Goal: Information Seeking & Learning: Check status

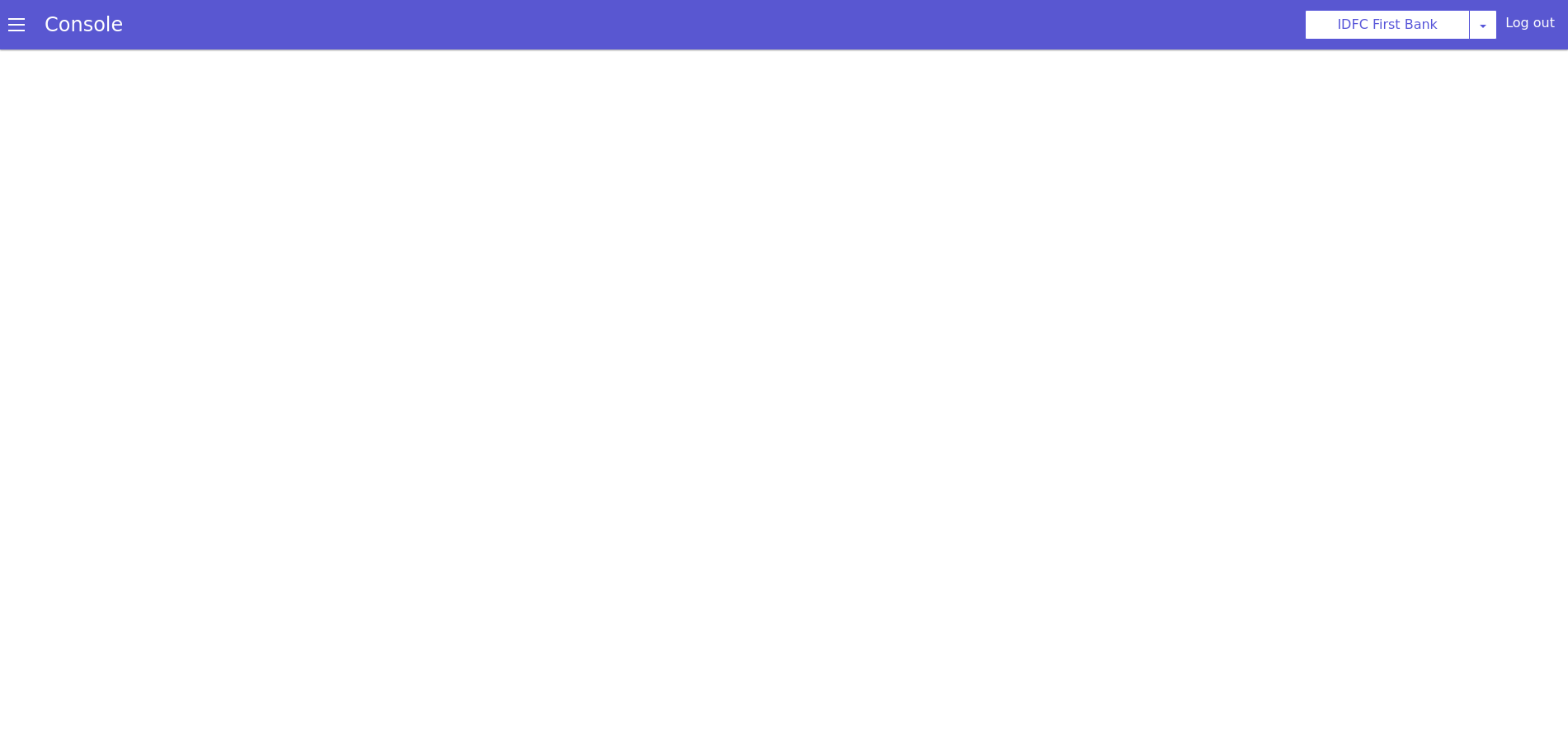
click at [9, 26] on div "Console" at bounding box center [85, 5] width 152 height 50
click at [18, 12] on span at bounding box center [27, 4] width 18 height 18
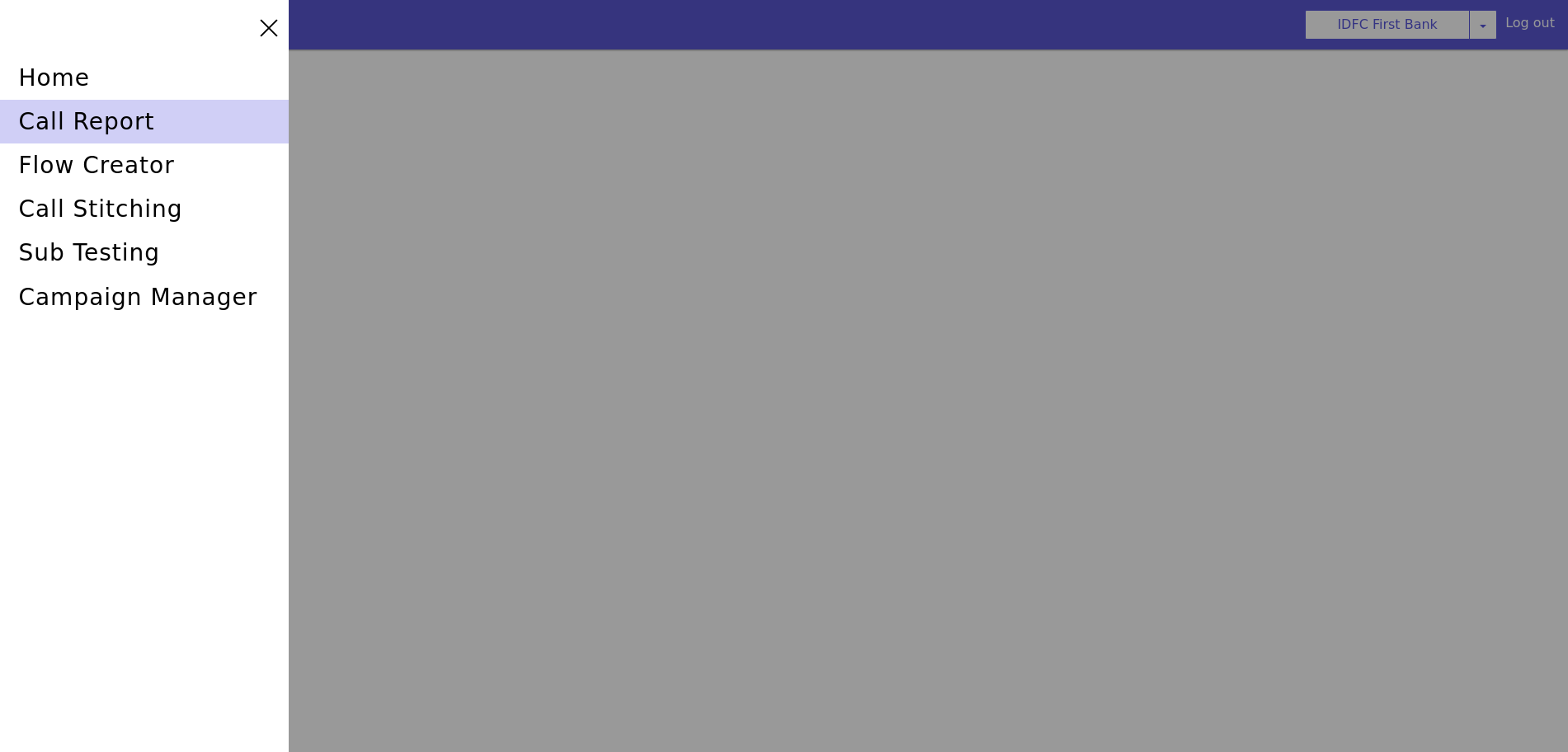
click at [61, 118] on div "call report" at bounding box center [151, 104] width 290 height 52
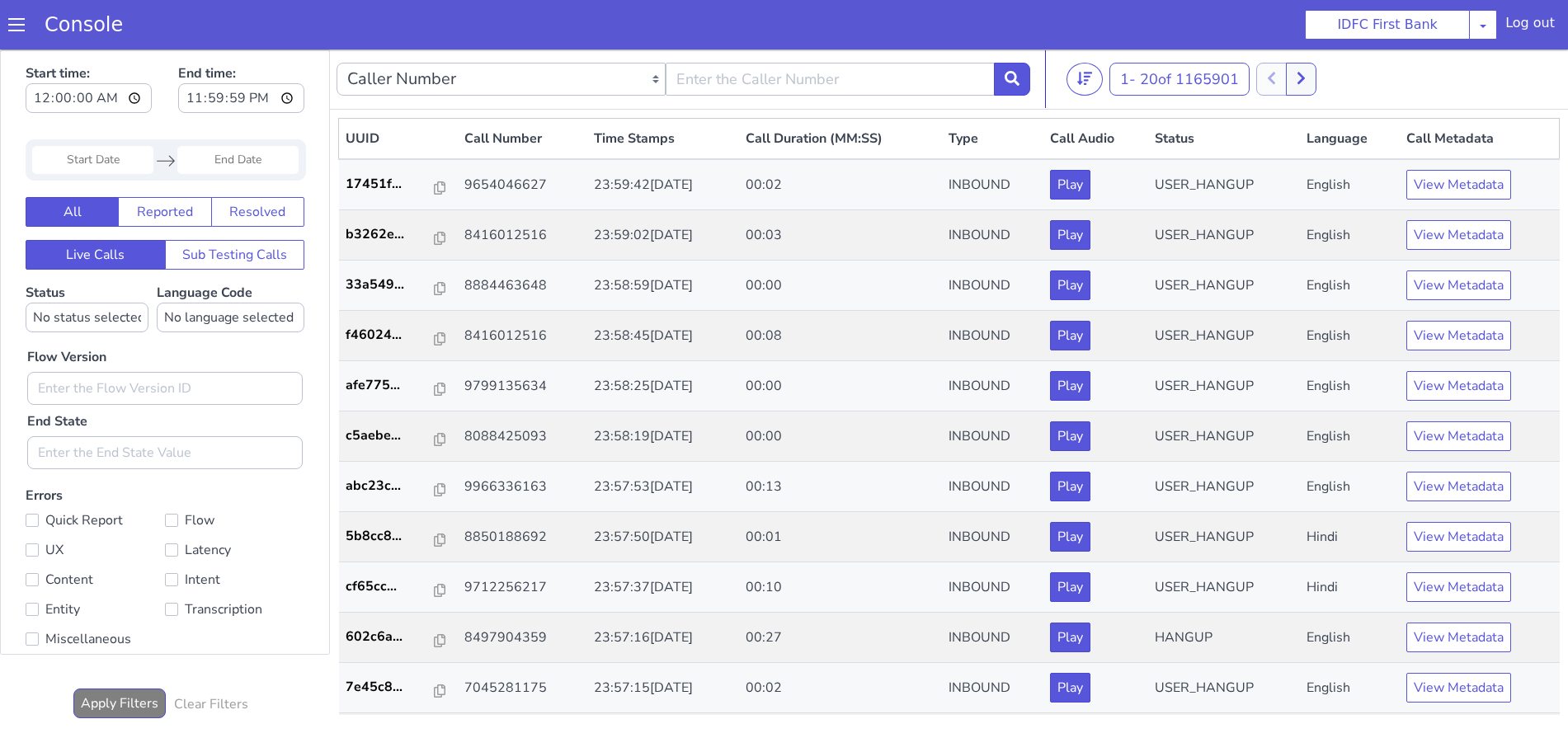
click at [18, 18] on span at bounding box center [16, 25] width 17 height 17
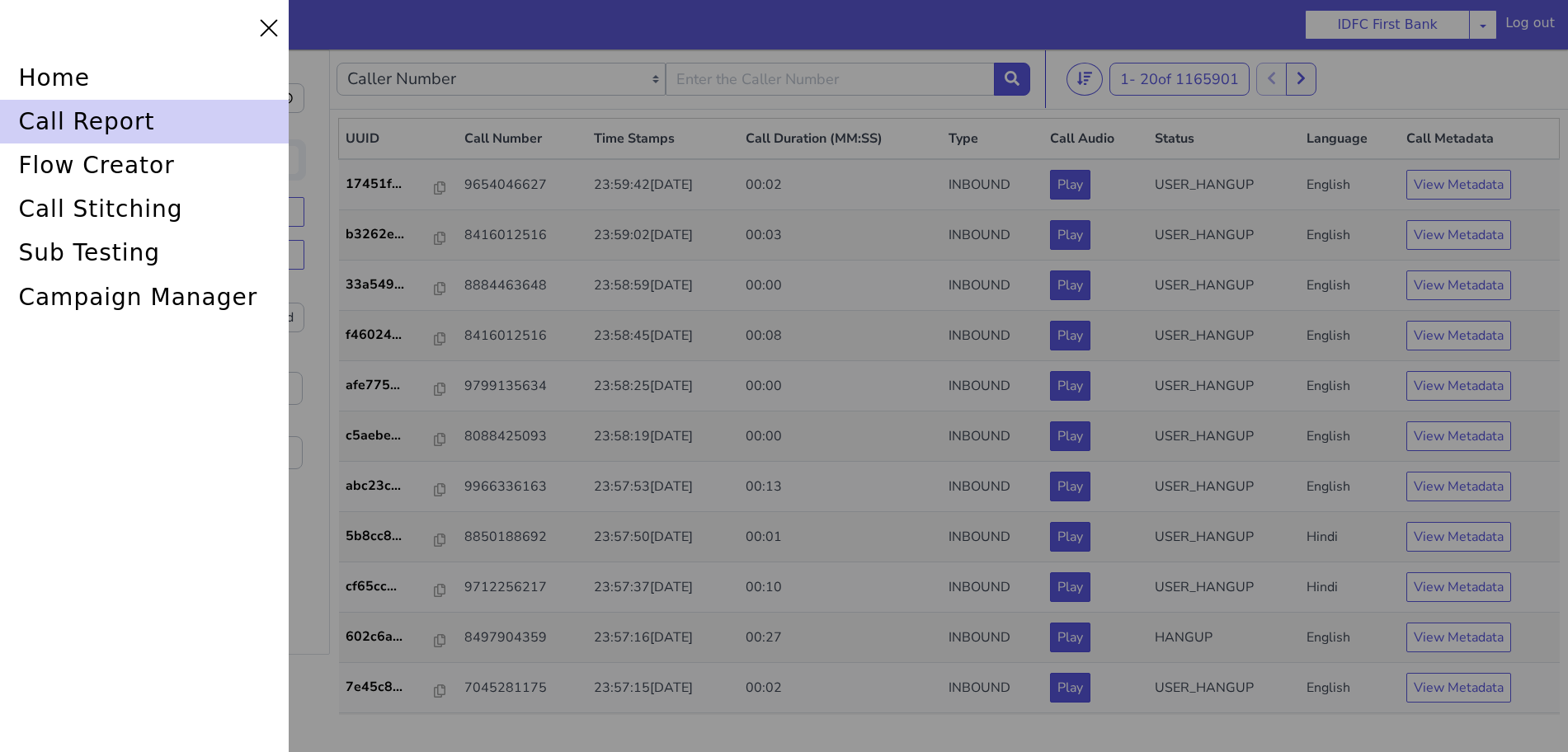
click at [63, 119] on div "call report" at bounding box center [144, 122] width 289 height 44
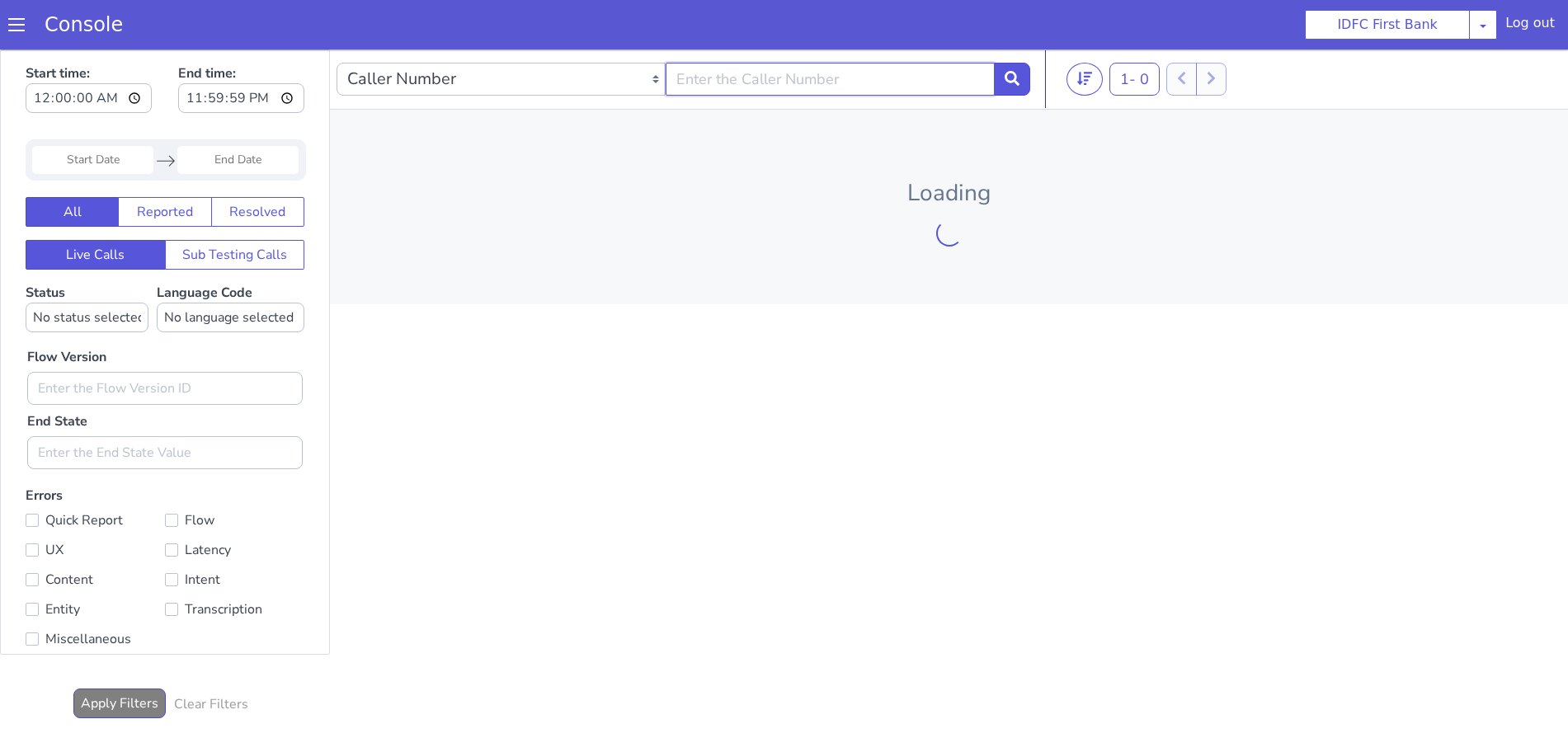
click at [767, 85] on input "text" at bounding box center [831, 78] width 329 height 33
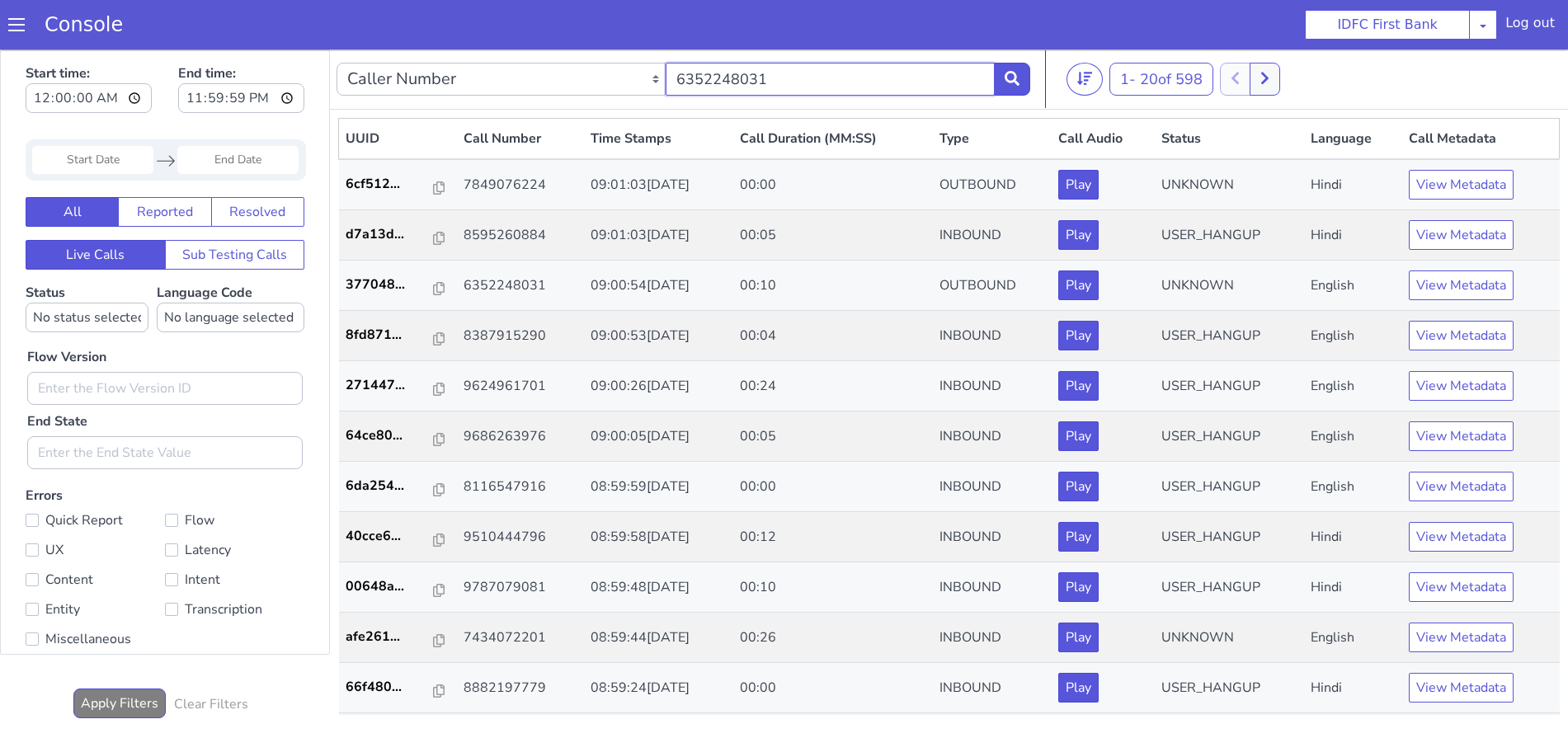
type input "6352248031"
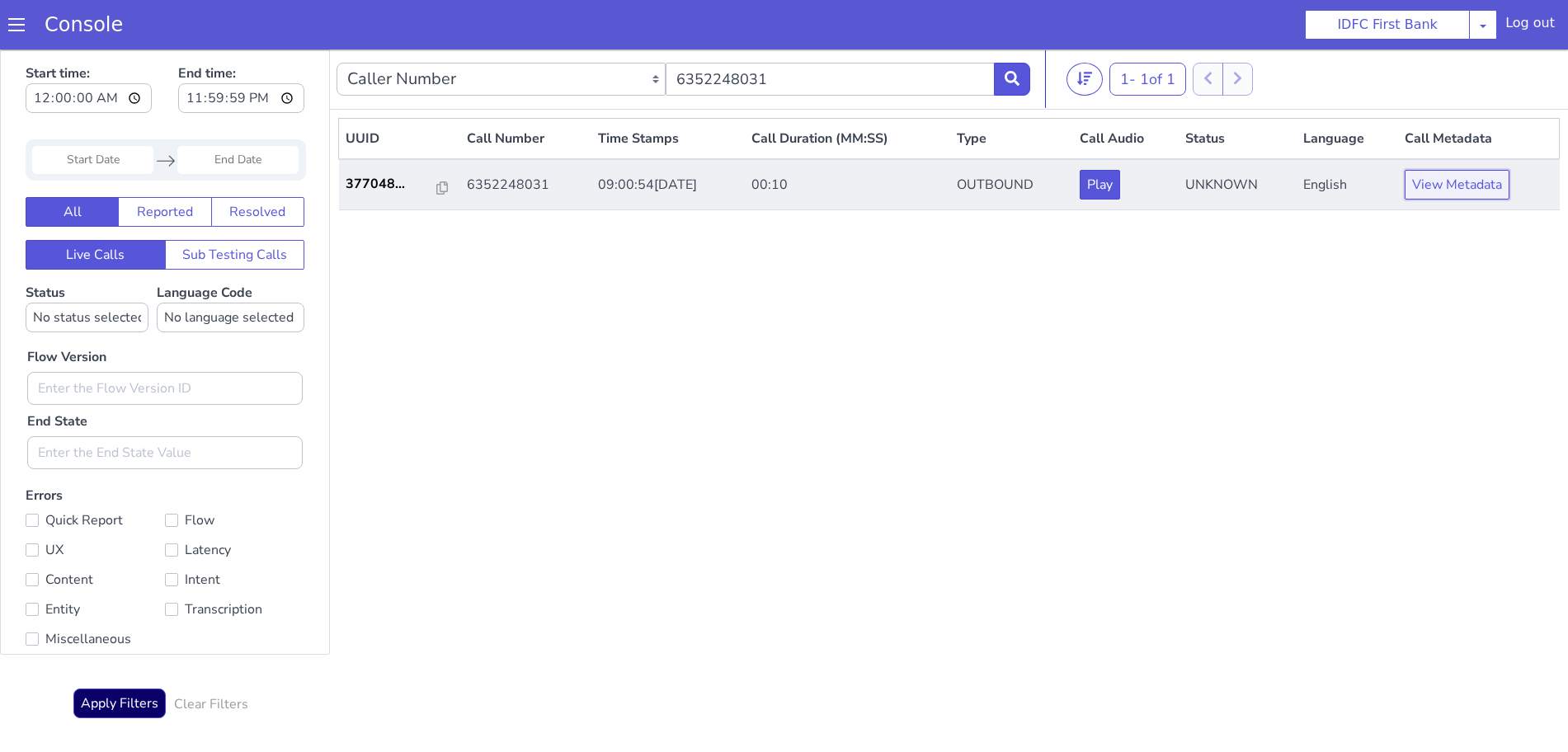
click at [1446, 184] on button "View Metadata" at bounding box center [1457, 185] width 105 height 30
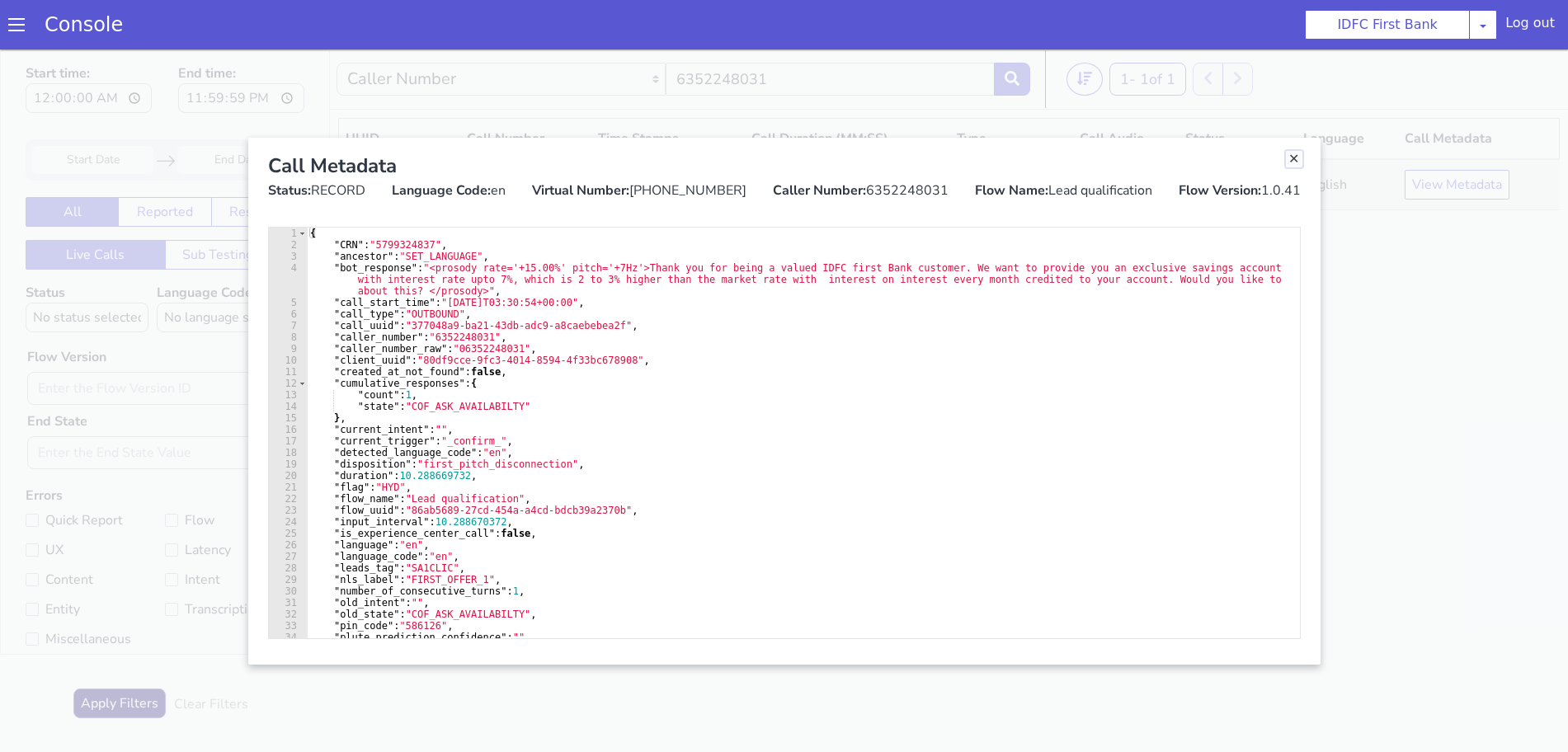
click at [1298, 162] on link "Close" at bounding box center [1294, 159] width 17 height 17
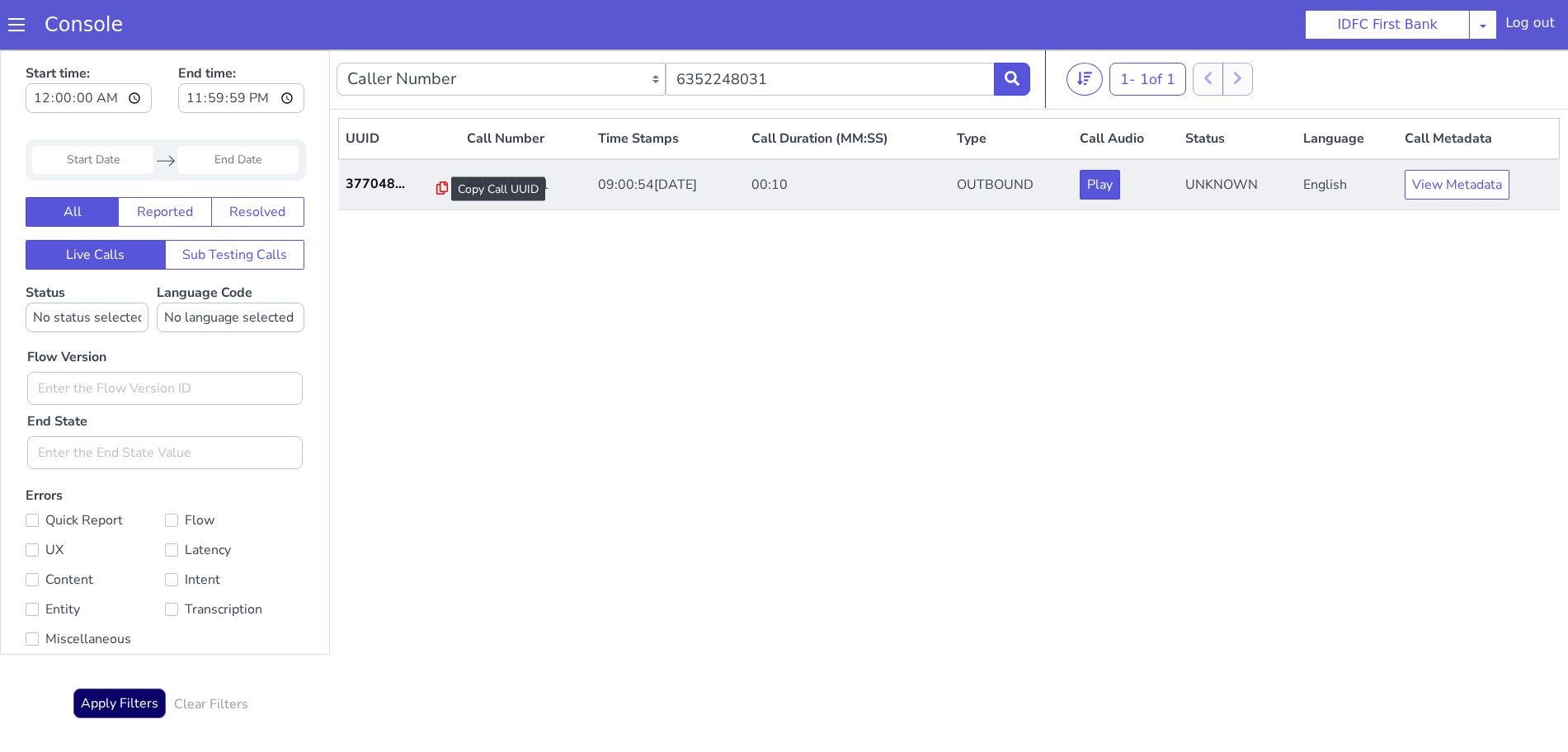
click at [436, 194] on icon at bounding box center [441, 188] width 11 height 13
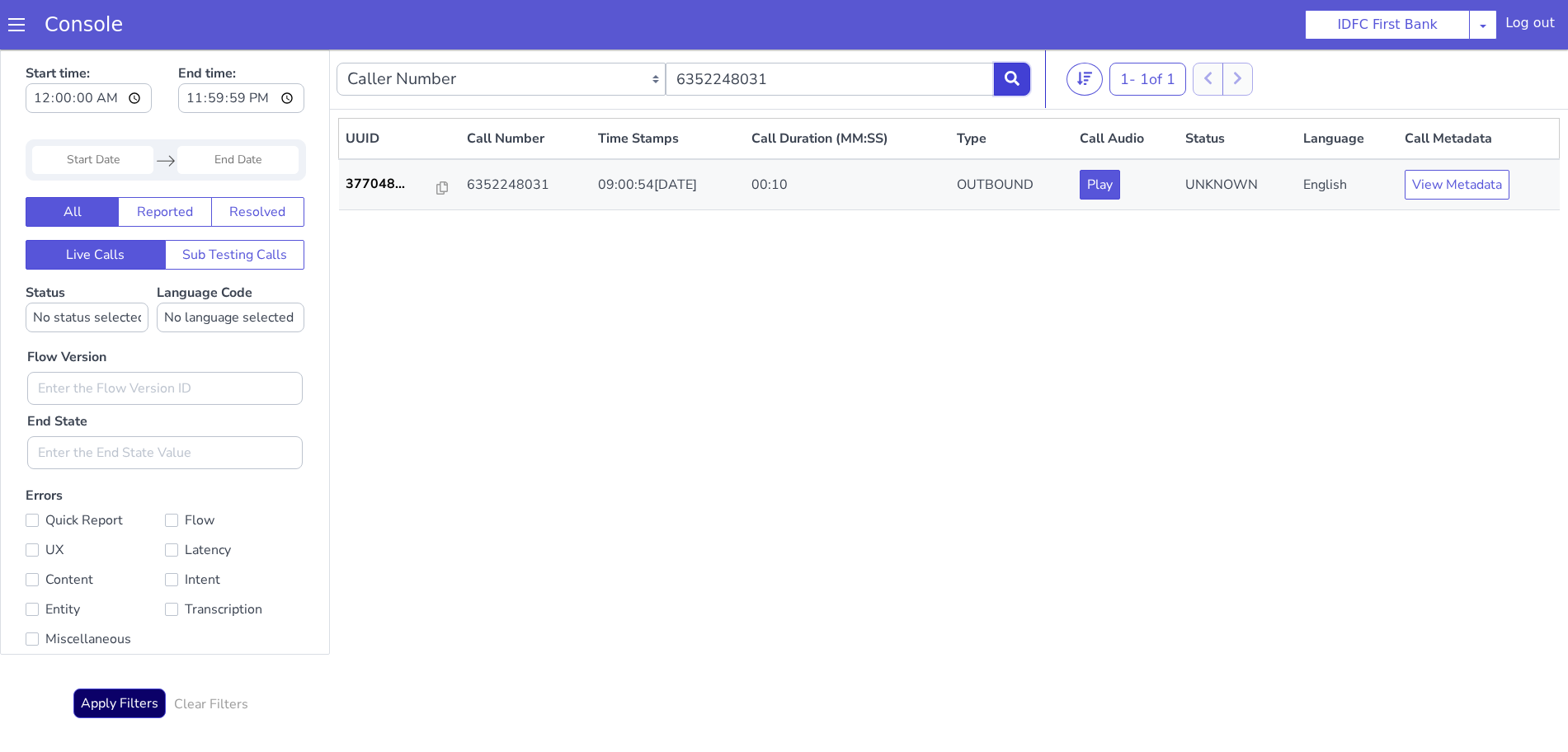
click at [1005, 86] on button at bounding box center [1011, 78] width 36 height 33
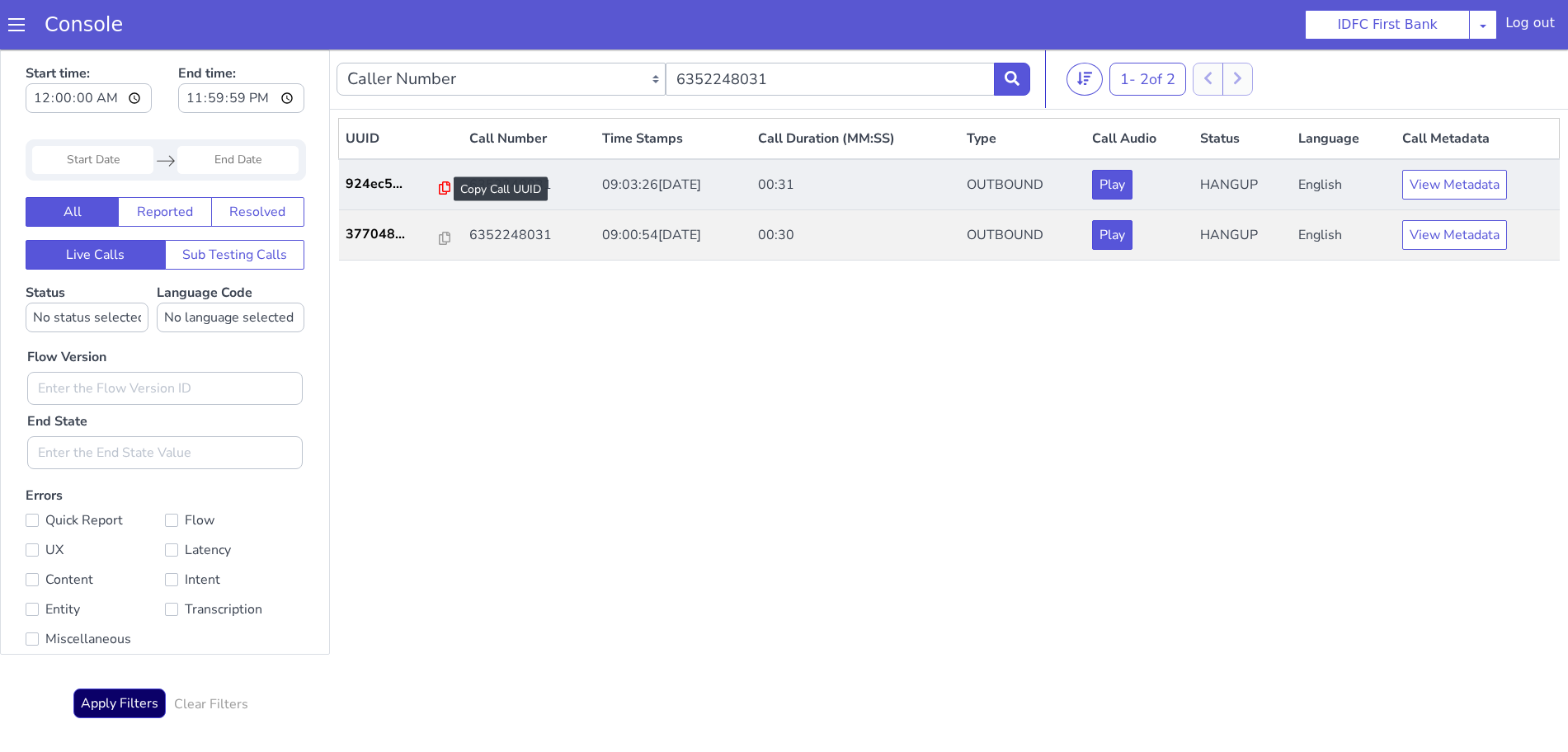
click at [439, 189] on icon at bounding box center [444, 188] width 11 height 13
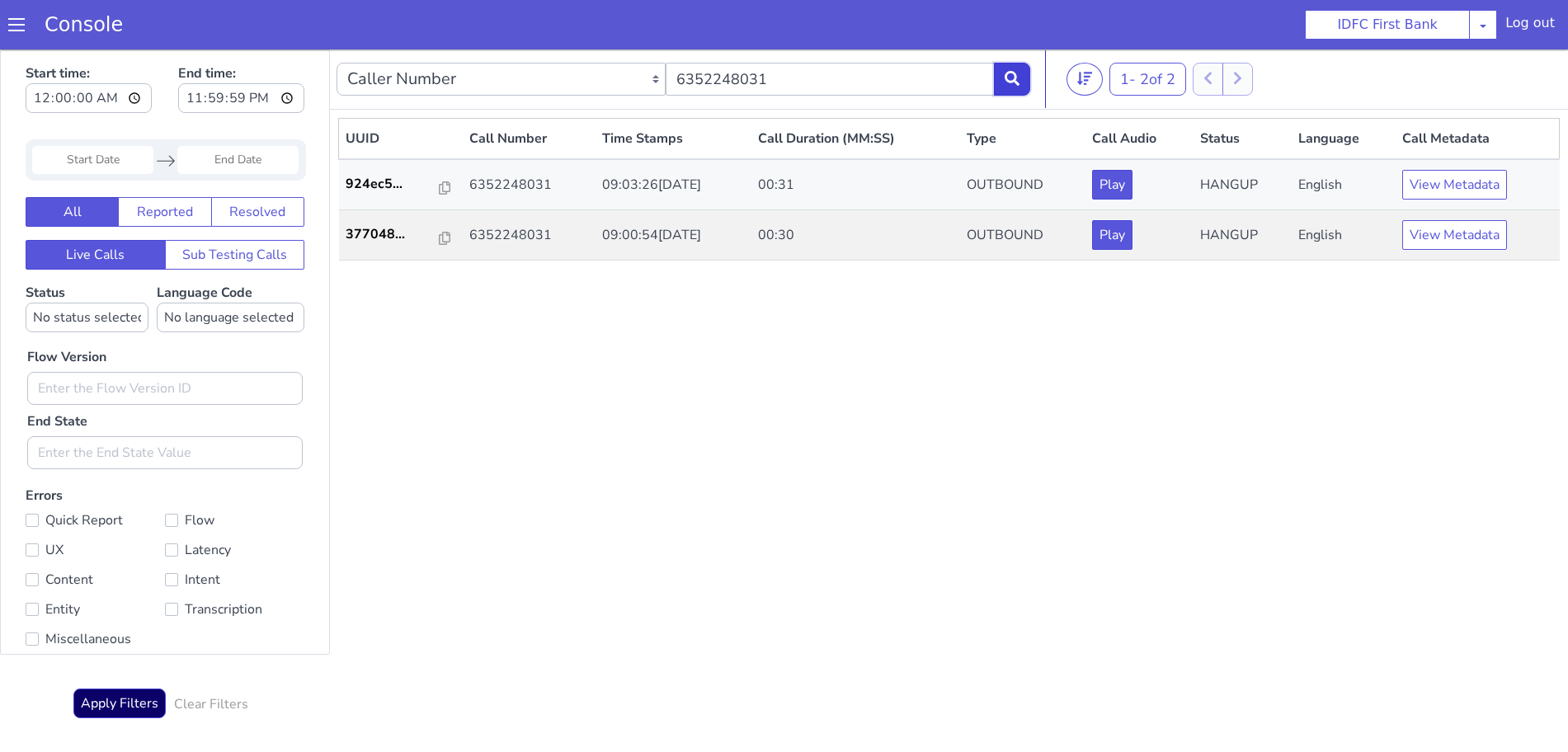
click at [1013, 75] on icon at bounding box center [1012, 78] width 15 height 15
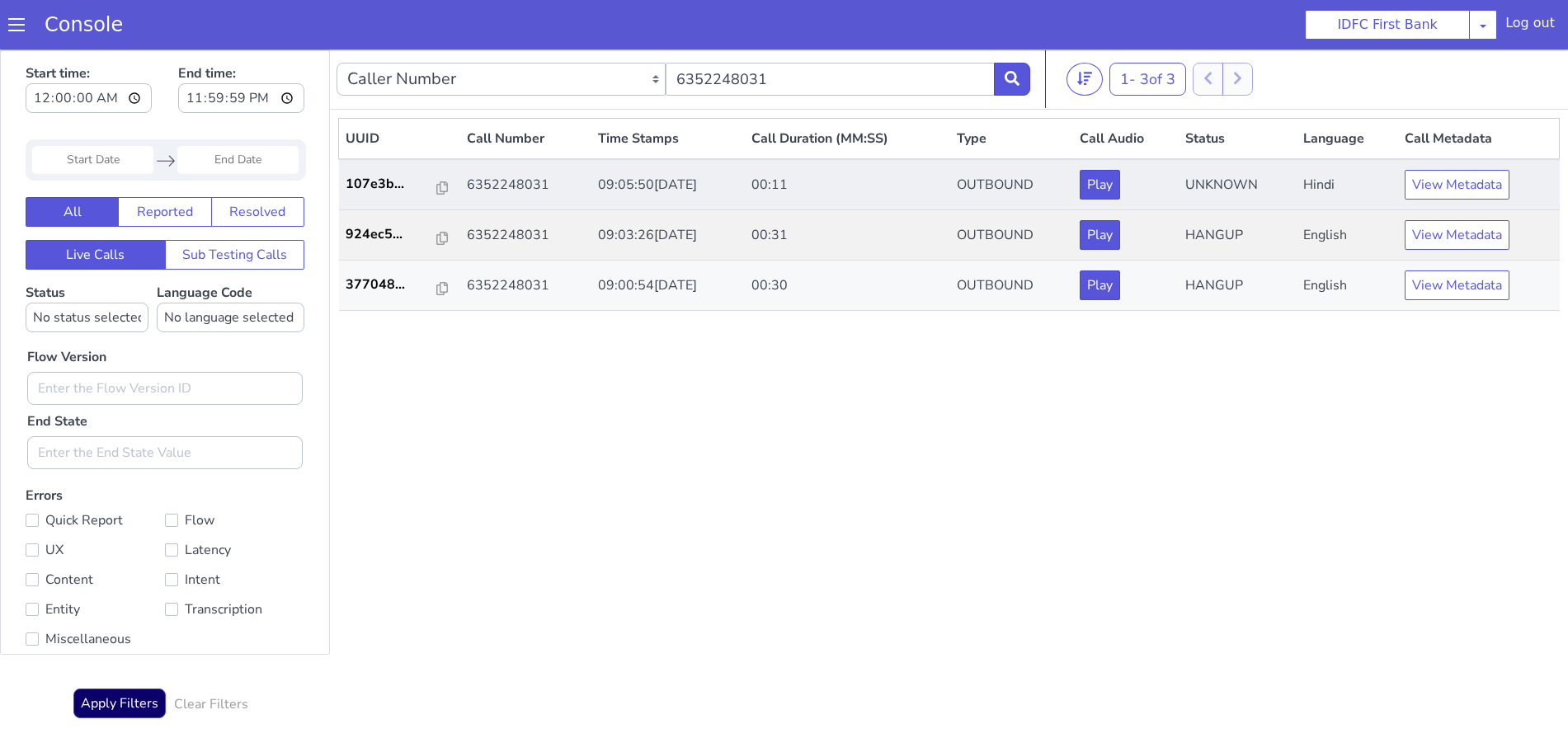
drag, startPoint x: 437, startPoint y: 186, endPoint x: 443, endPoint y: 194, distance: 10.0
click at [437, 186] on icon at bounding box center [441, 188] width 11 height 13
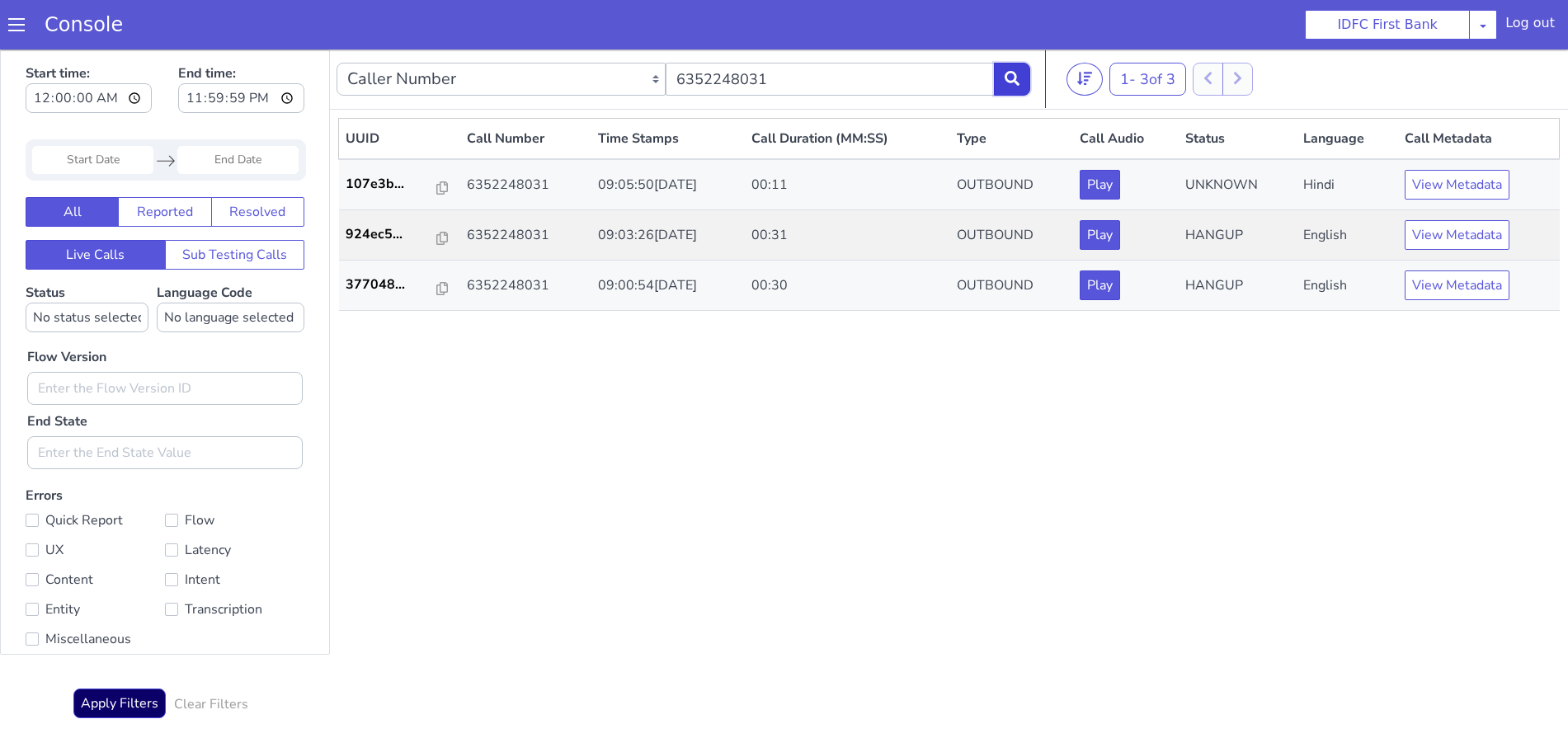
click at [1014, 72] on icon at bounding box center [1012, 78] width 15 height 15
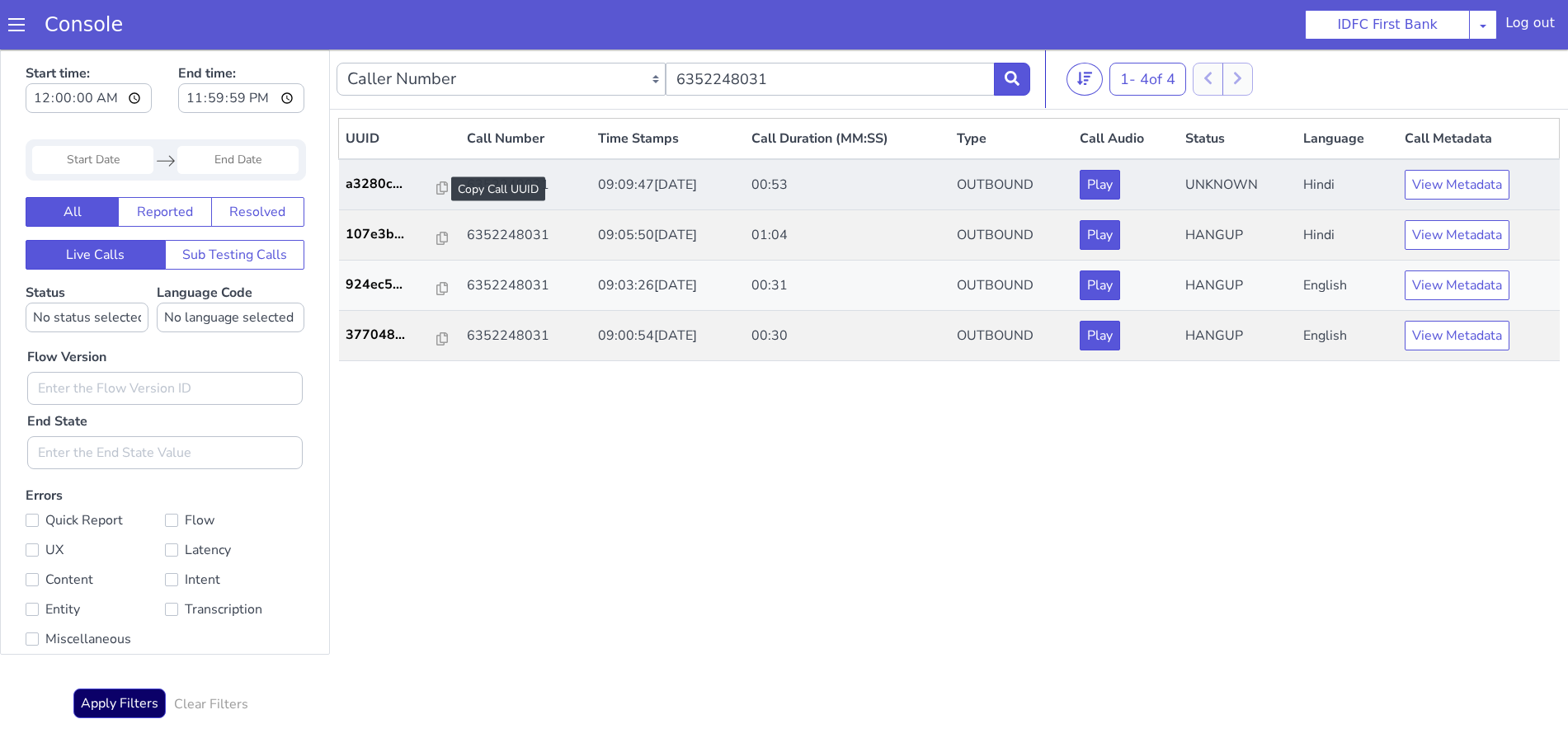
click at [436, 179] on div at bounding box center [441, 188] width 11 height 19
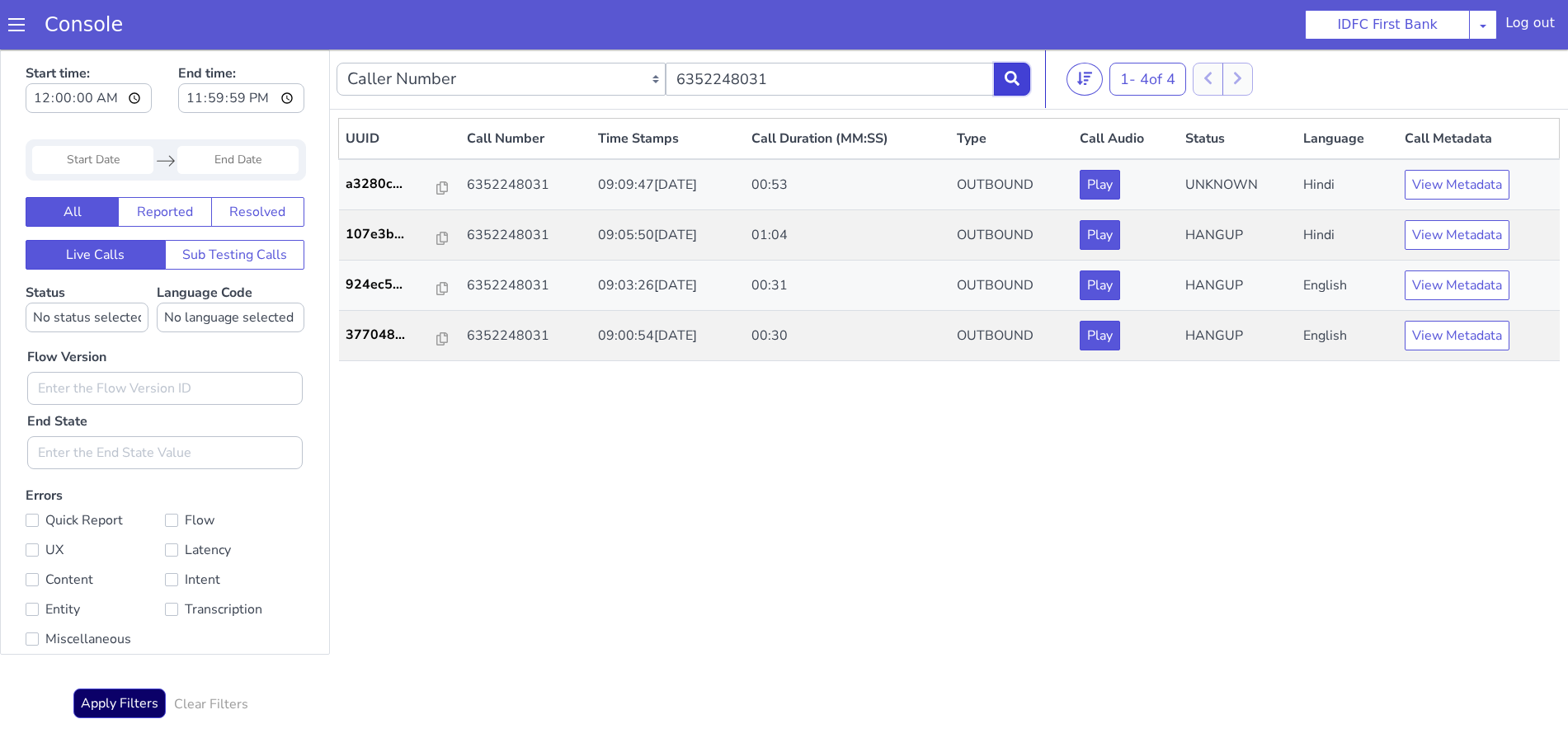
click at [1010, 85] on button at bounding box center [1011, 78] width 36 height 33
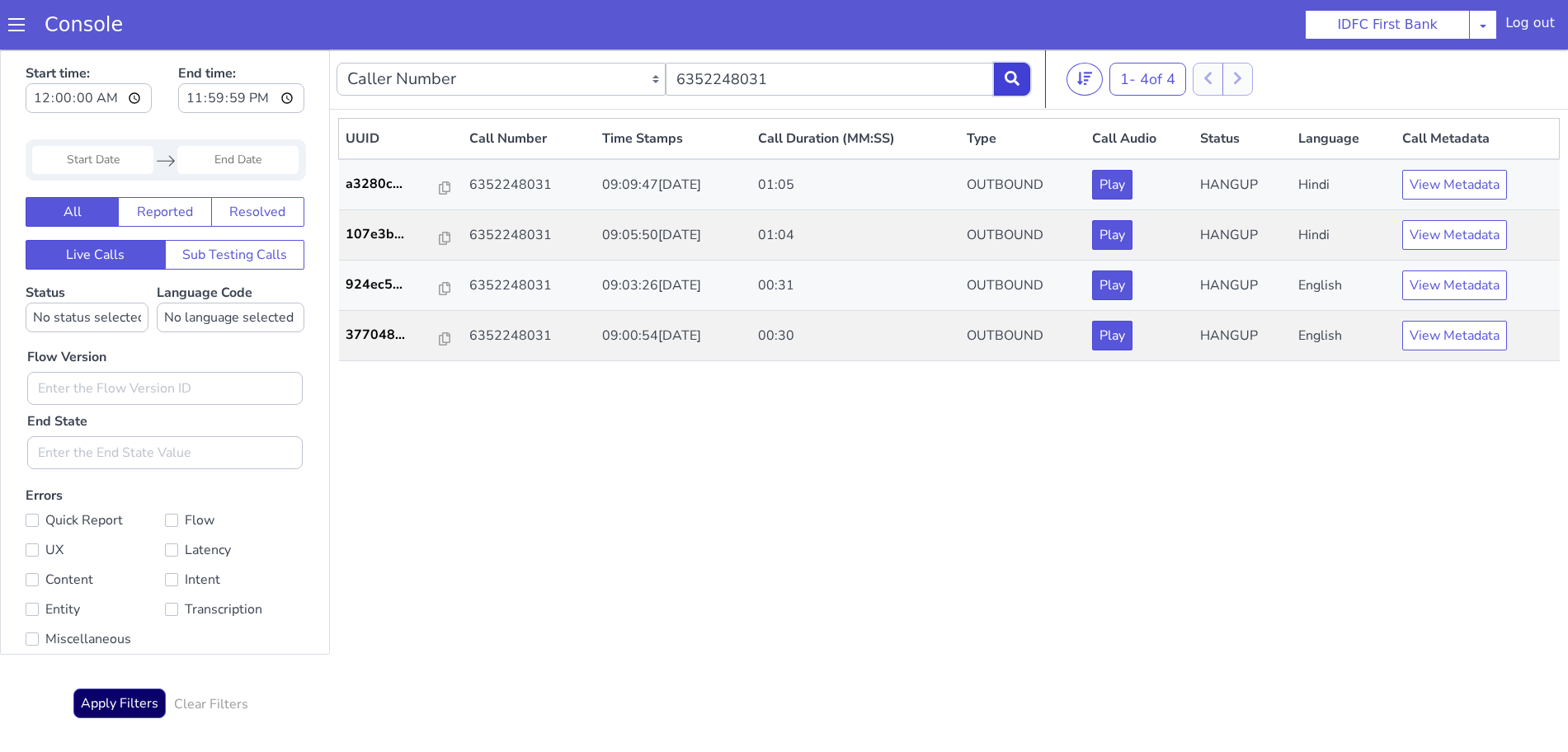
click at [1005, 79] on icon at bounding box center [1012, 78] width 15 height 15
click at [1007, 65] on button at bounding box center [1011, 78] width 36 height 33
click at [1005, 78] on icon at bounding box center [1012, 78] width 15 height 15
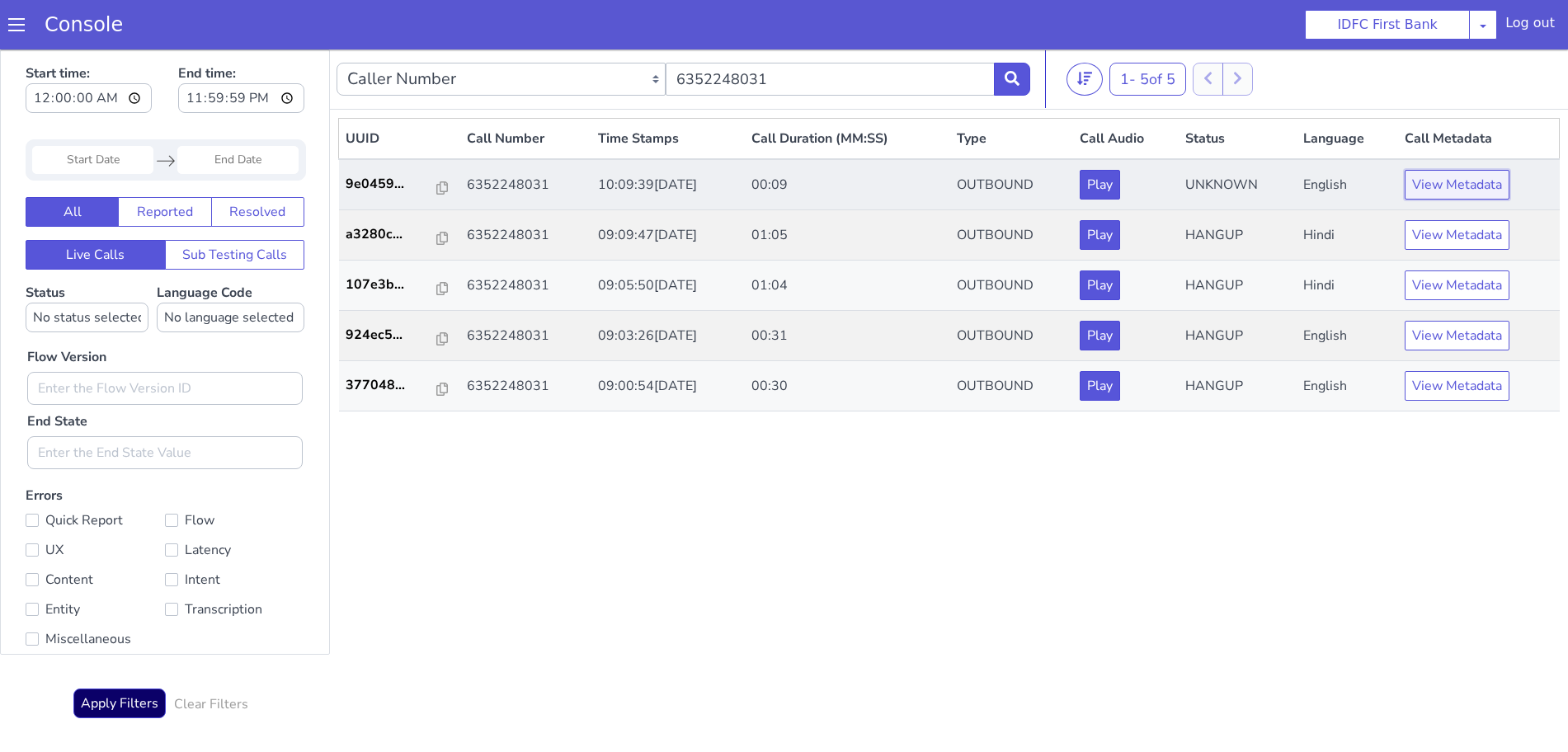
click at [1448, 183] on button "View Metadata" at bounding box center [1457, 185] width 105 height 30
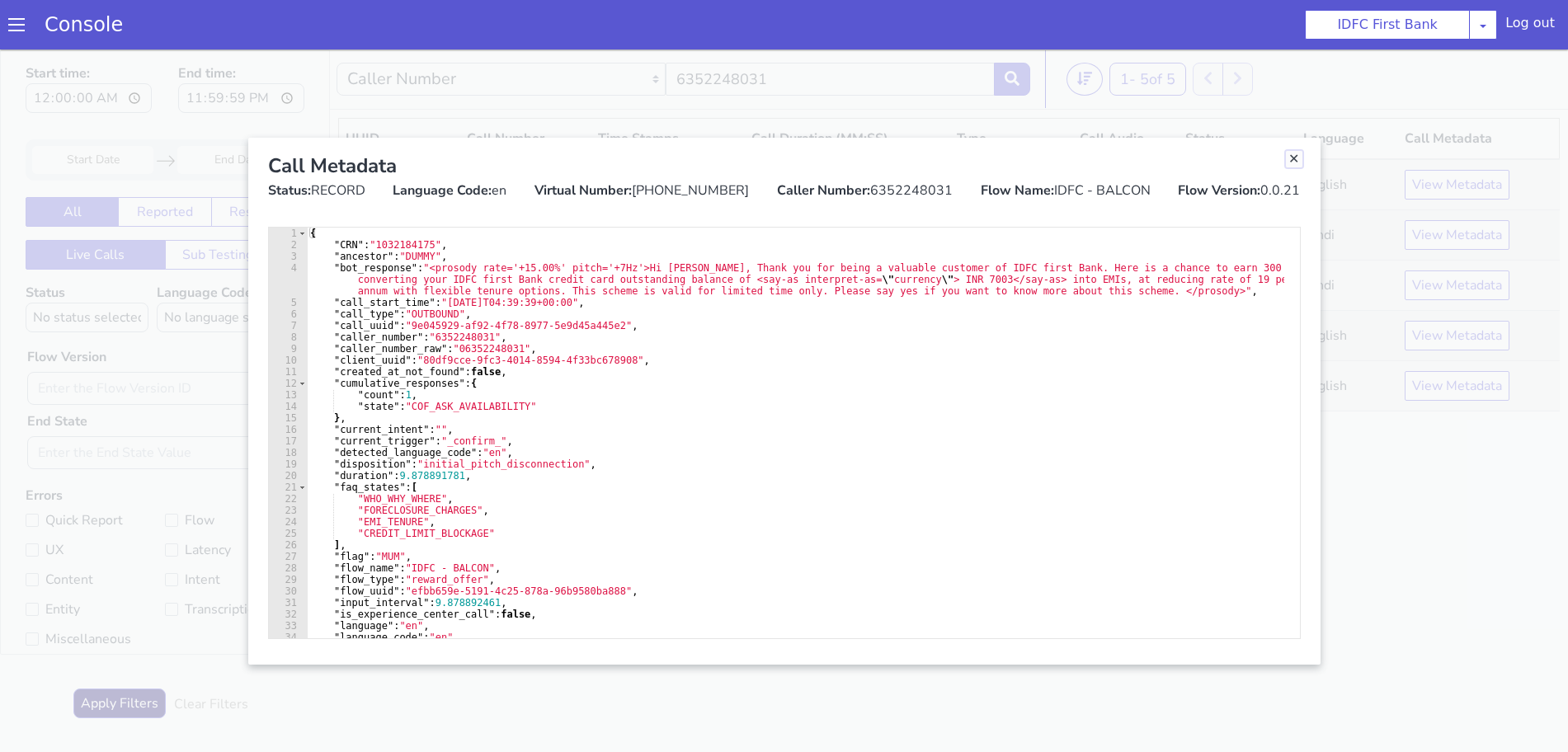
click at [1296, 160] on link "Close" at bounding box center [1294, 159] width 17 height 17
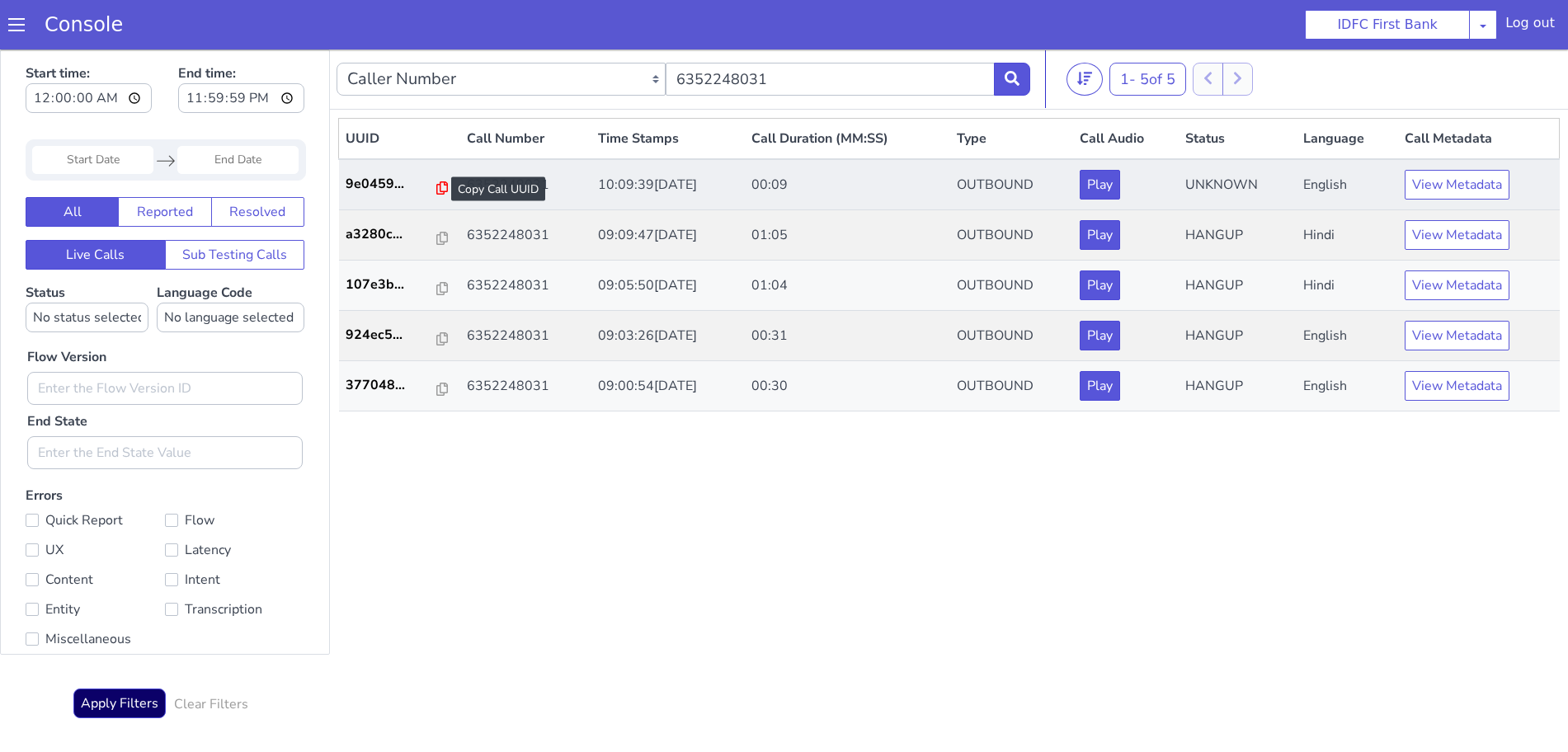
click at [436, 188] on icon at bounding box center [441, 188] width 11 height 13
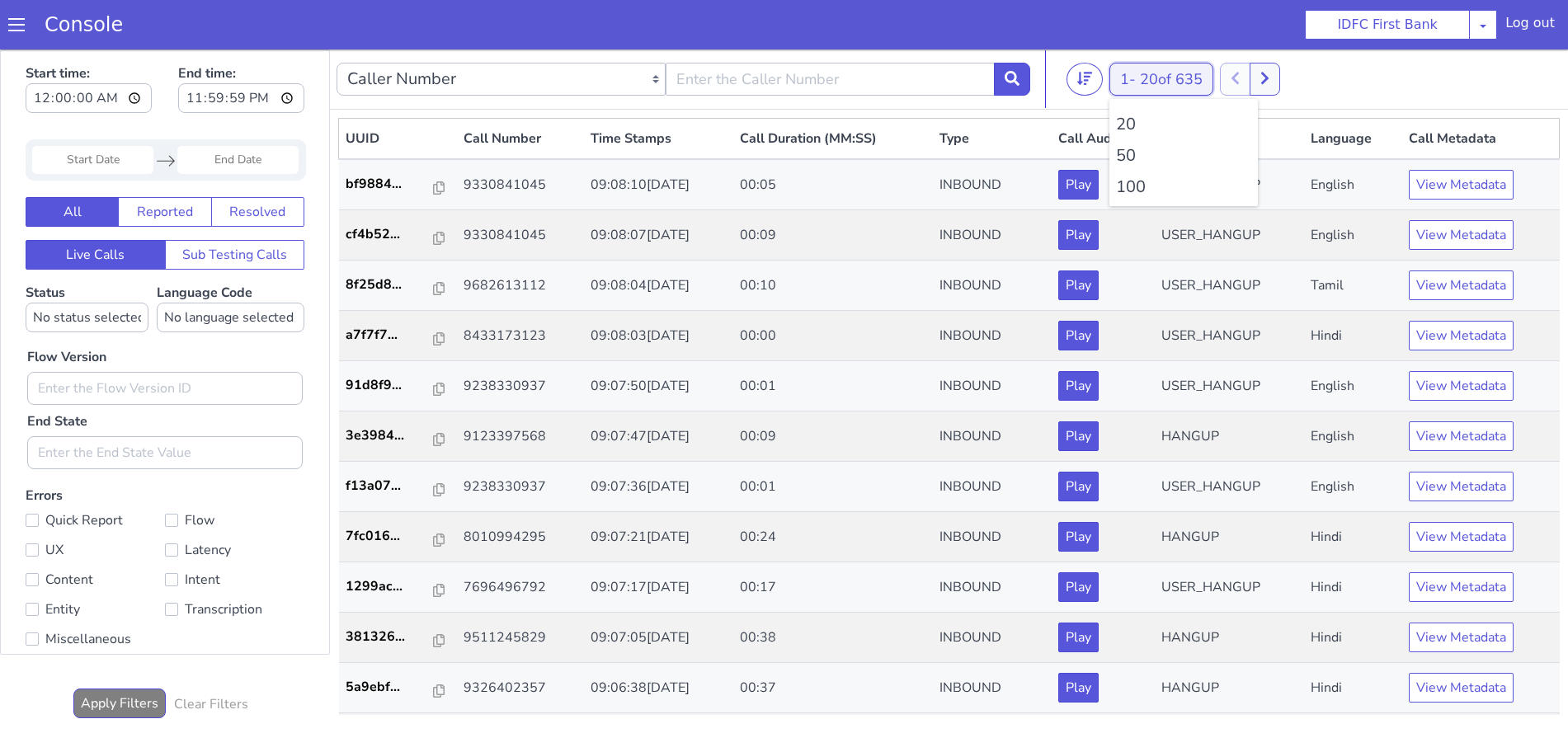
click at [1144, 78] on span "20 of 635" at bounding box center [1171, 79] width 63 height 19
click at [1129, 184] on li "100" at bounding box center [1184, 188] width 136 height 25
click at [1008, 78] on icon at bounding box center [1012, 78] width 15 height 15
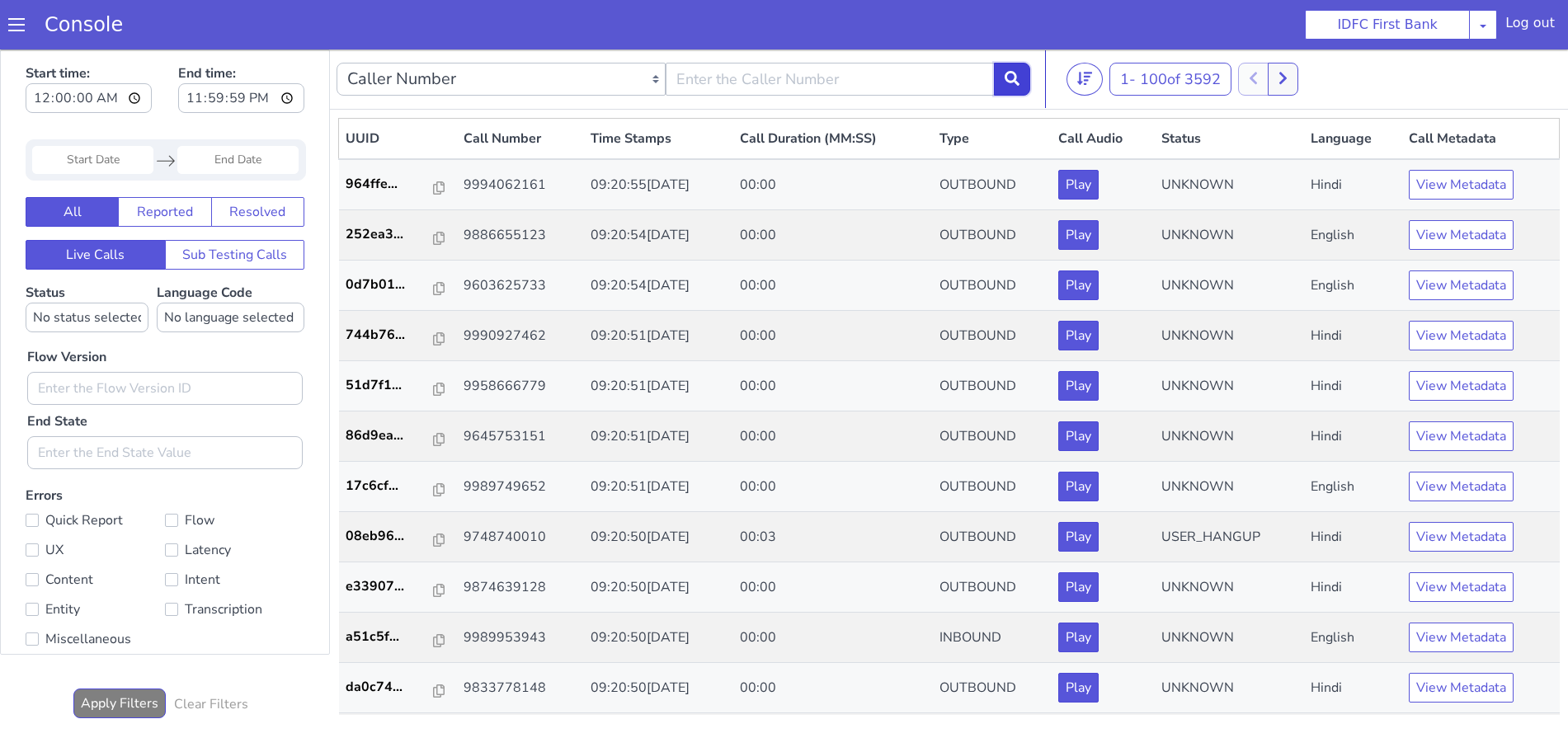
click at [1007, 85] on button at bounding box center [1011, 78] width 36 height 33
